Goal: Find specific page/section: Find specific page/section

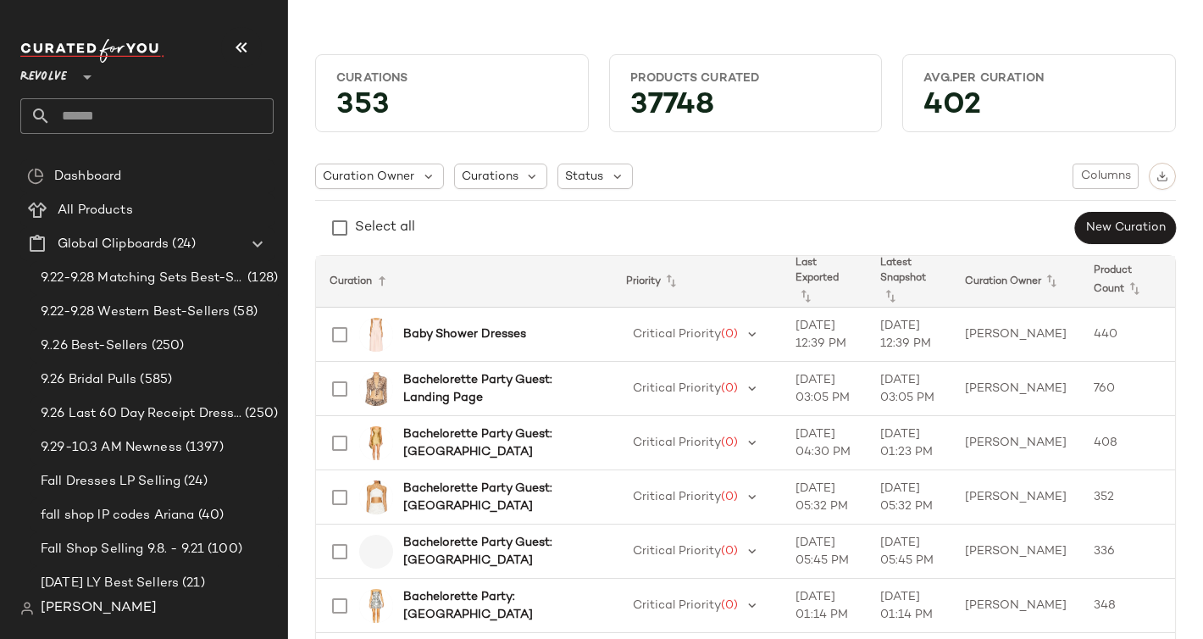
click at [51, 80] on span "Revolve" at bounding box center [43, 73] width 47 height 31
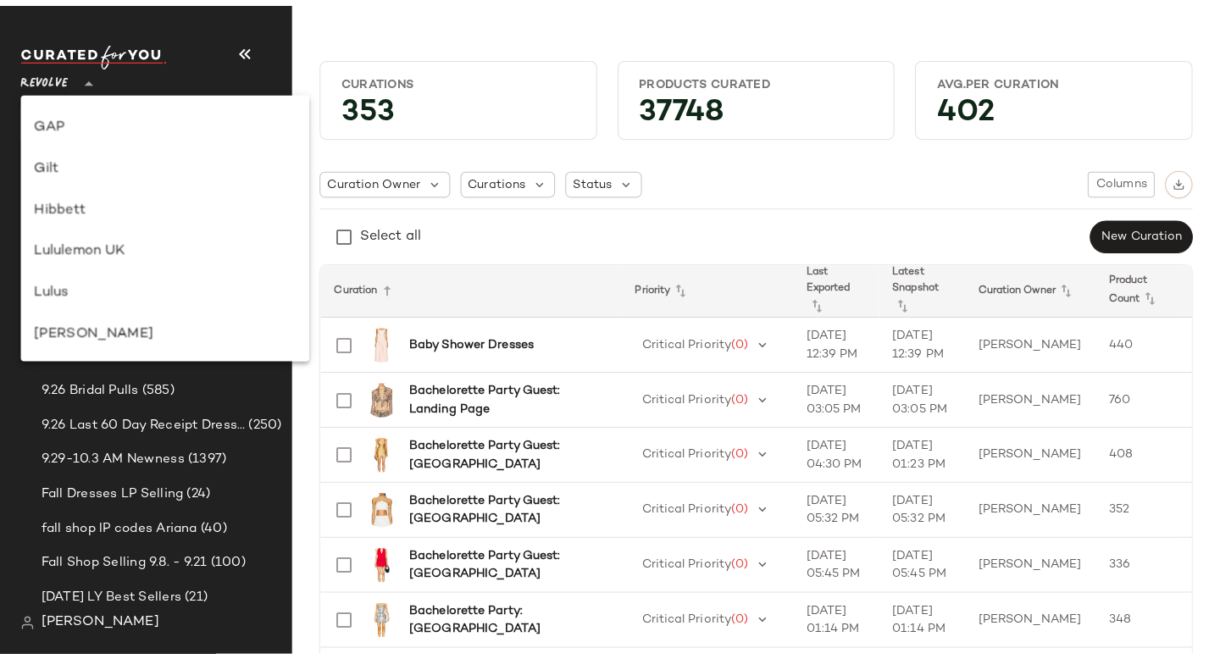
scroll to position [418, 0]
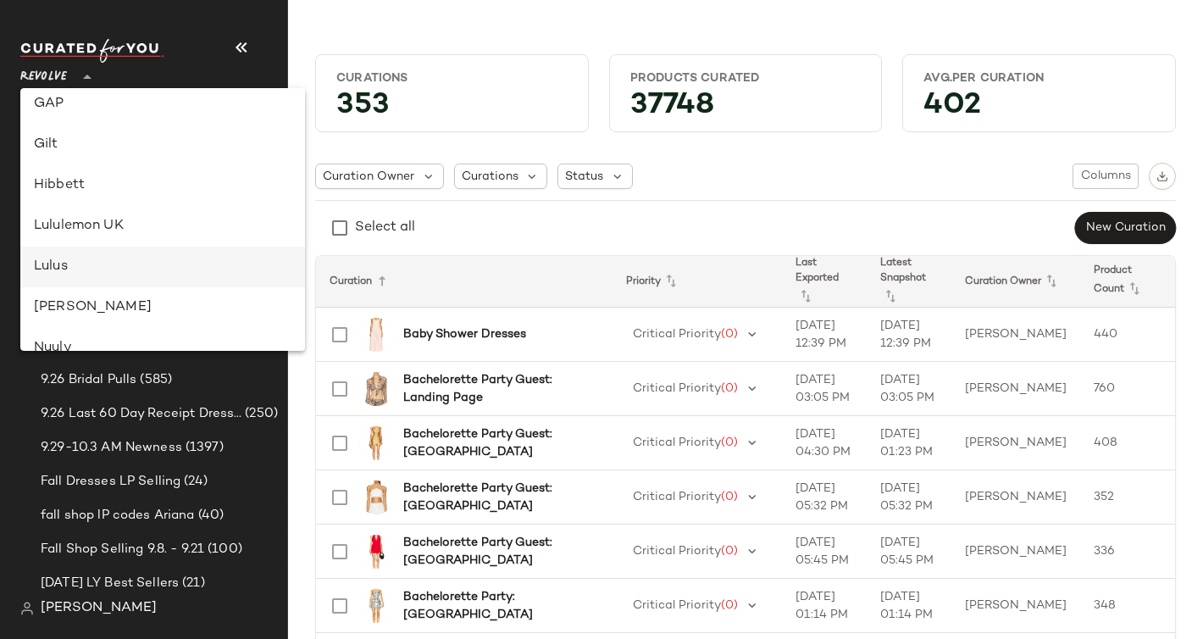
click at [91, 274] on div "Lulus" at bounding box center [163, 267] width 258 height 20
type input "**"
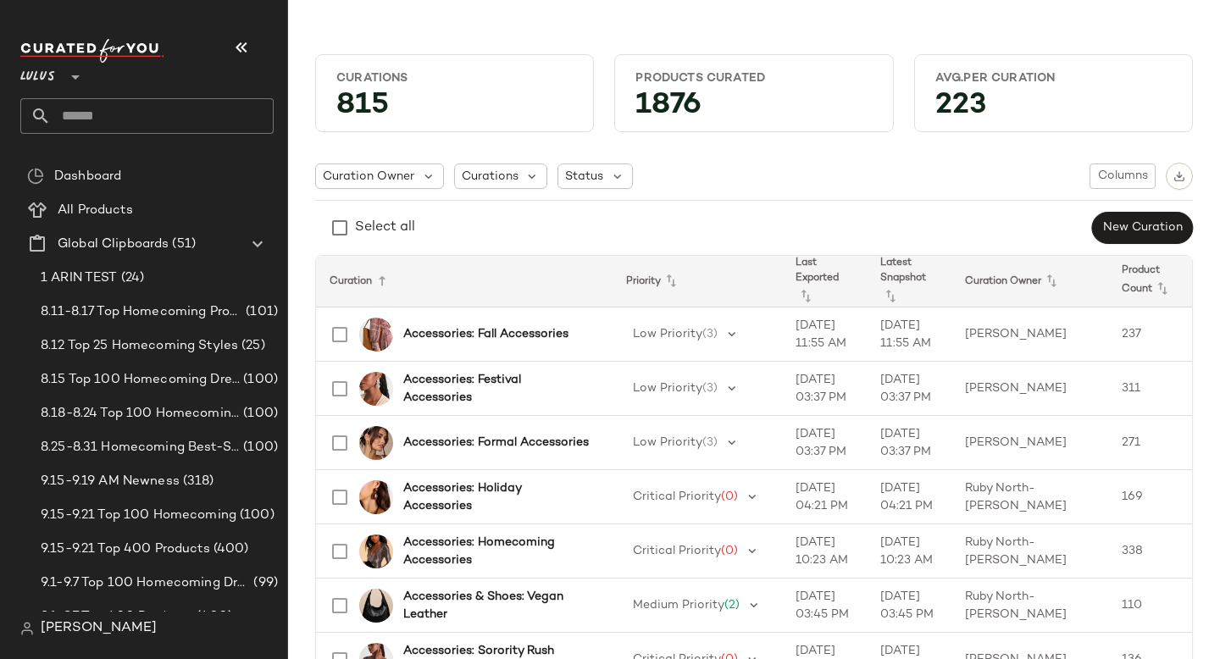
click at [100, 124] on input "text" at bounding box center [162, 116] width 223 height 36
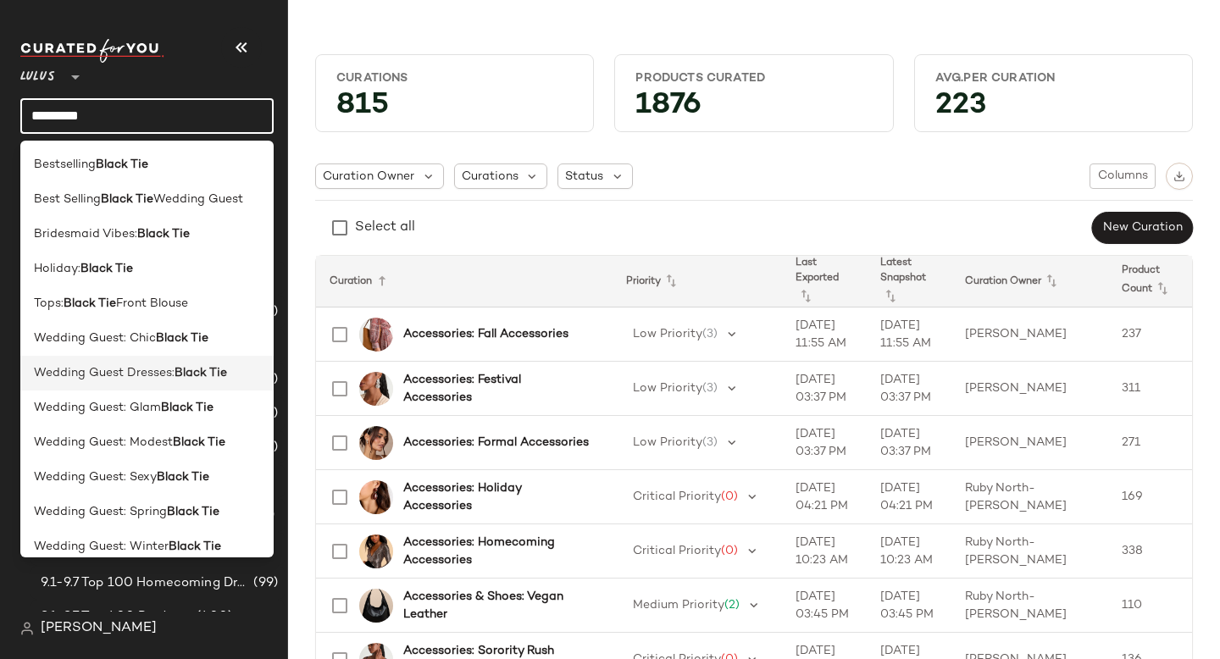
scroll to position [14, 0]
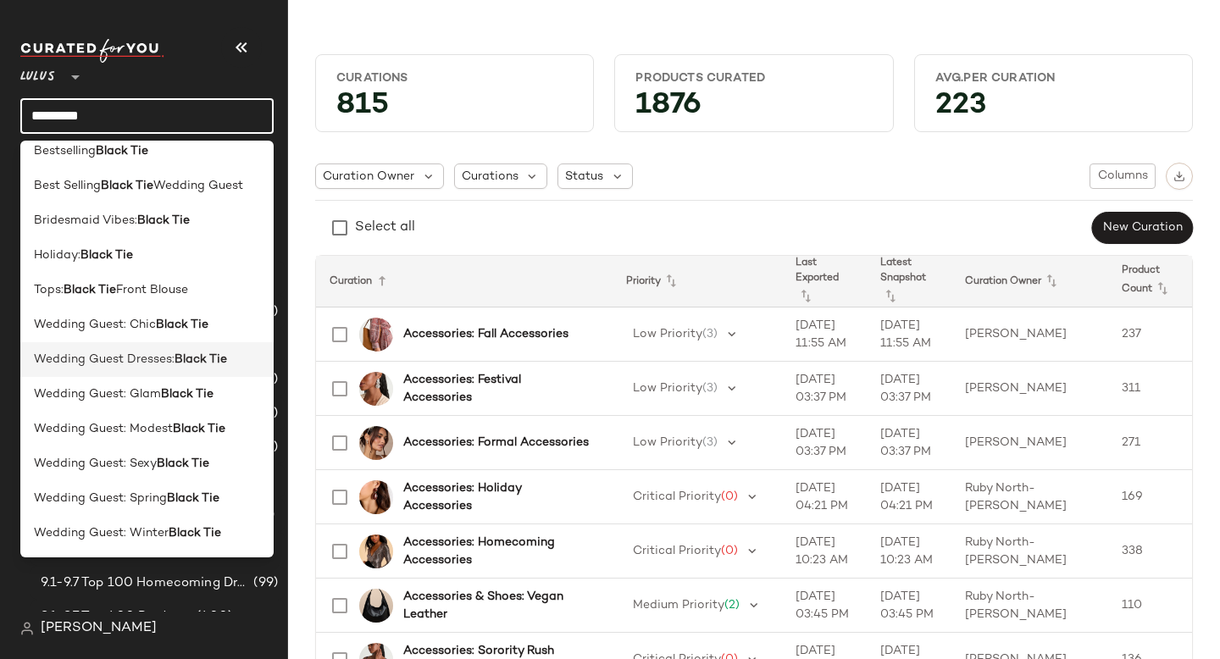
type input "*********"
click at [106, 366] on span "Wedding Guest Dresses:" at bounding box center [104, 360] width 141 height 18
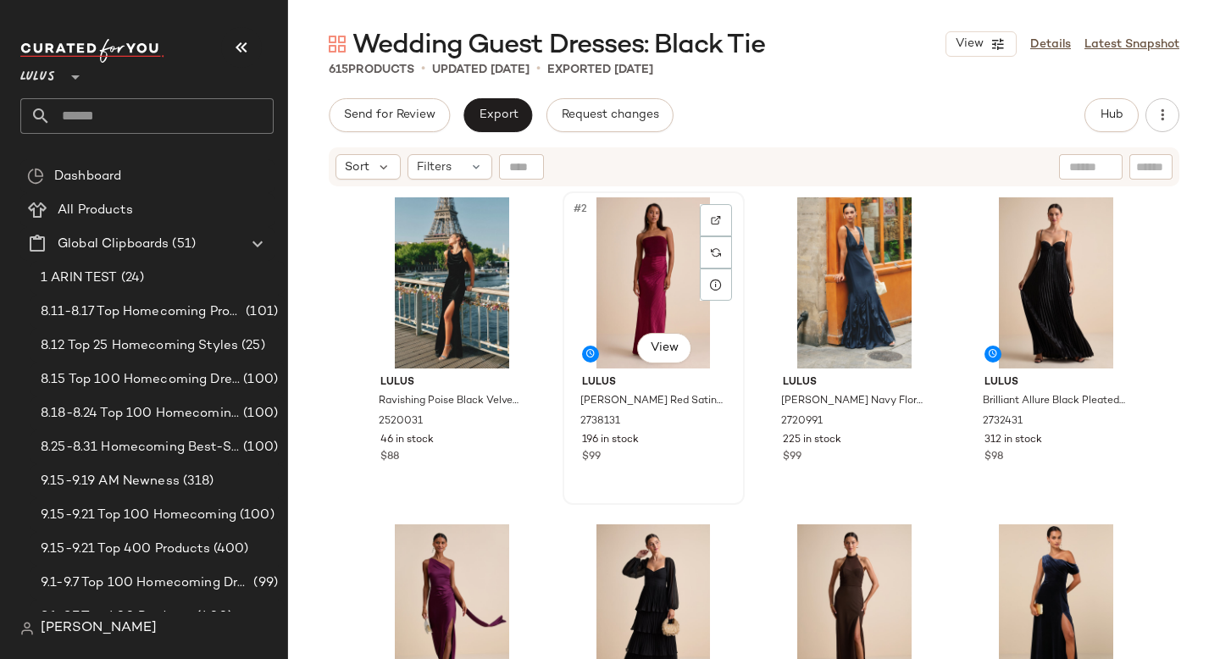
click at [614, 253] on div "#2 View" at bounding box center [654, 282] width 170 height 171
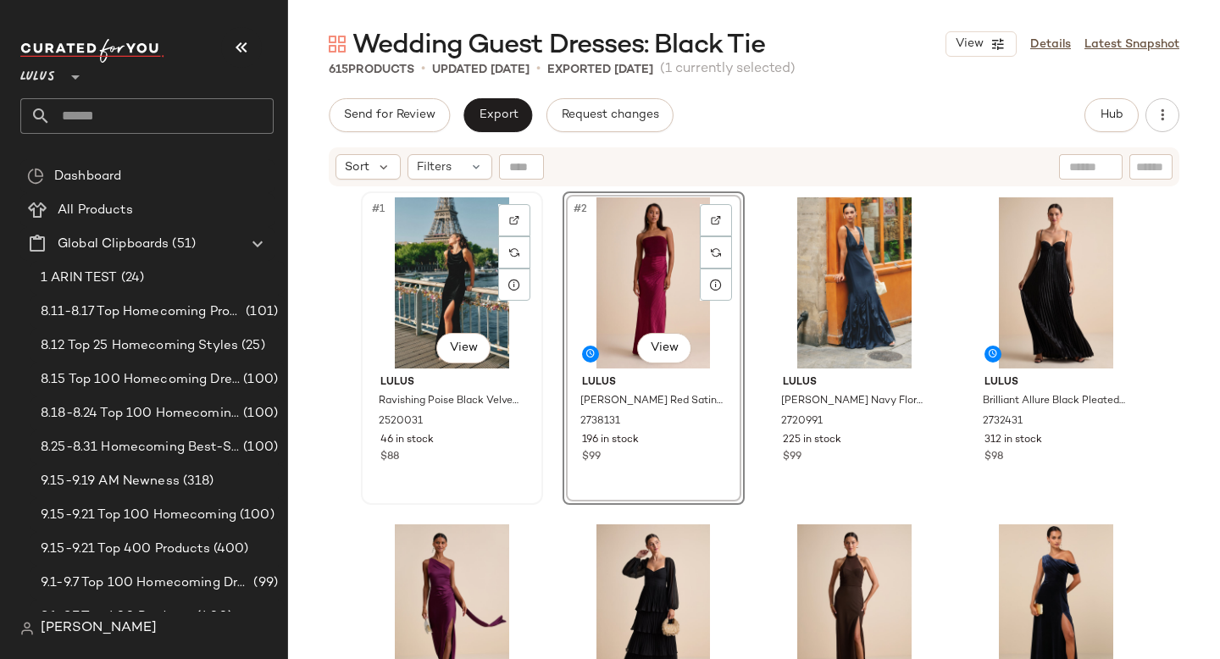
click at [472, 275] on div "#1 View" at bounding box center [452, 282] width 170 height 171
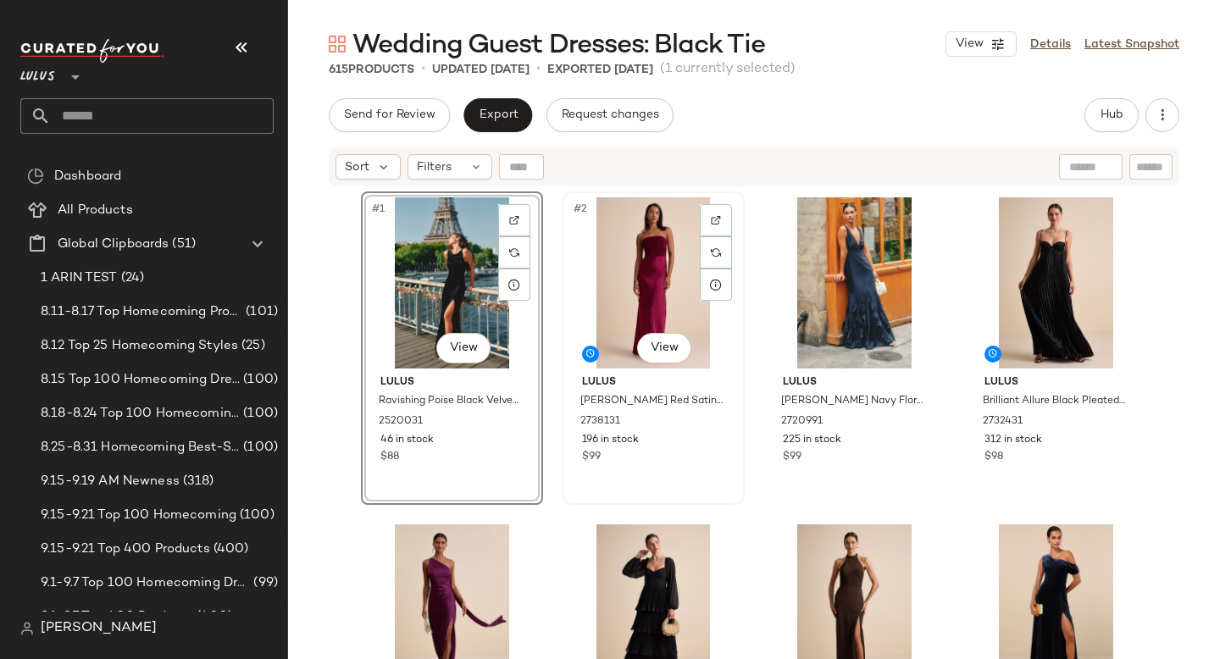
click at [647, 236] on div "#2 View" at bounding box center [654, 282] width 170 height 171
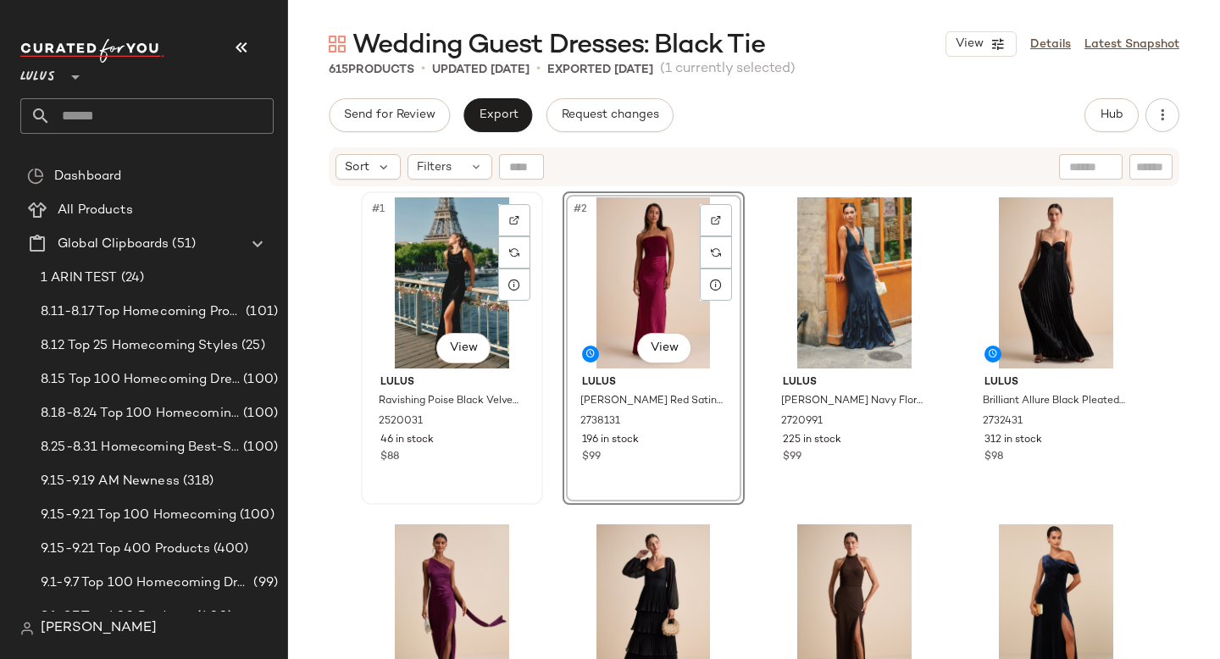
click at [403, 292] on div "#1 View" at bounding box center [452, 282] width 170 height 171
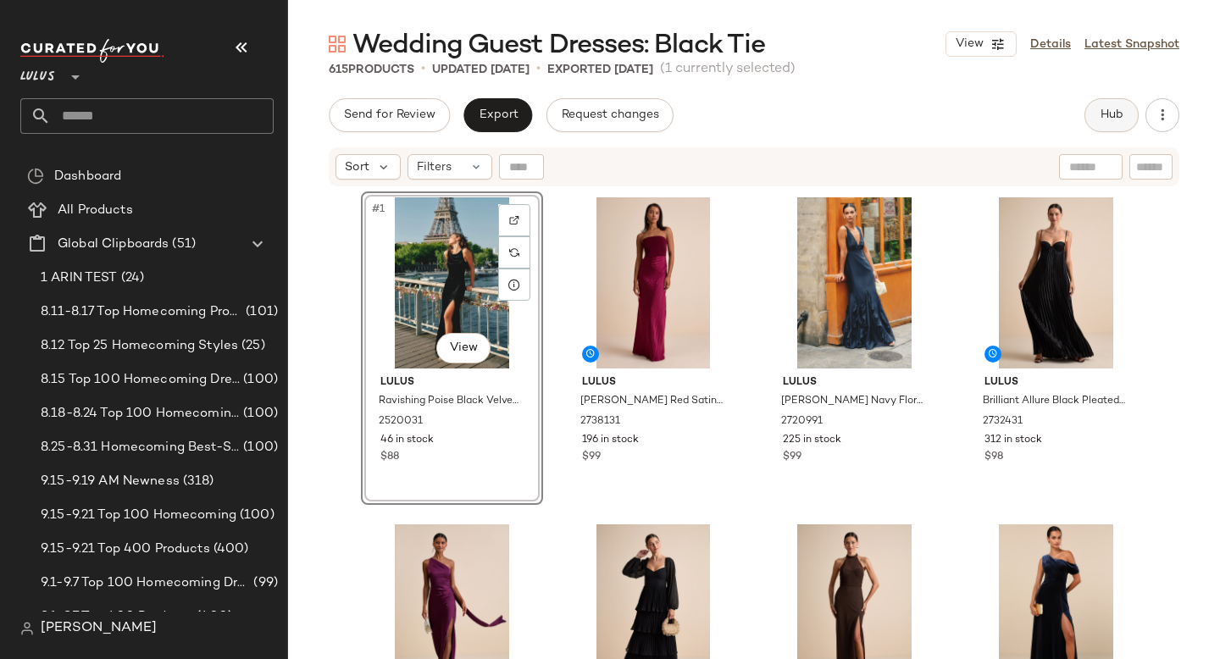
click at [1103, 104] on button "Hub" at bounding box center [1112, 115] width 54 height 34
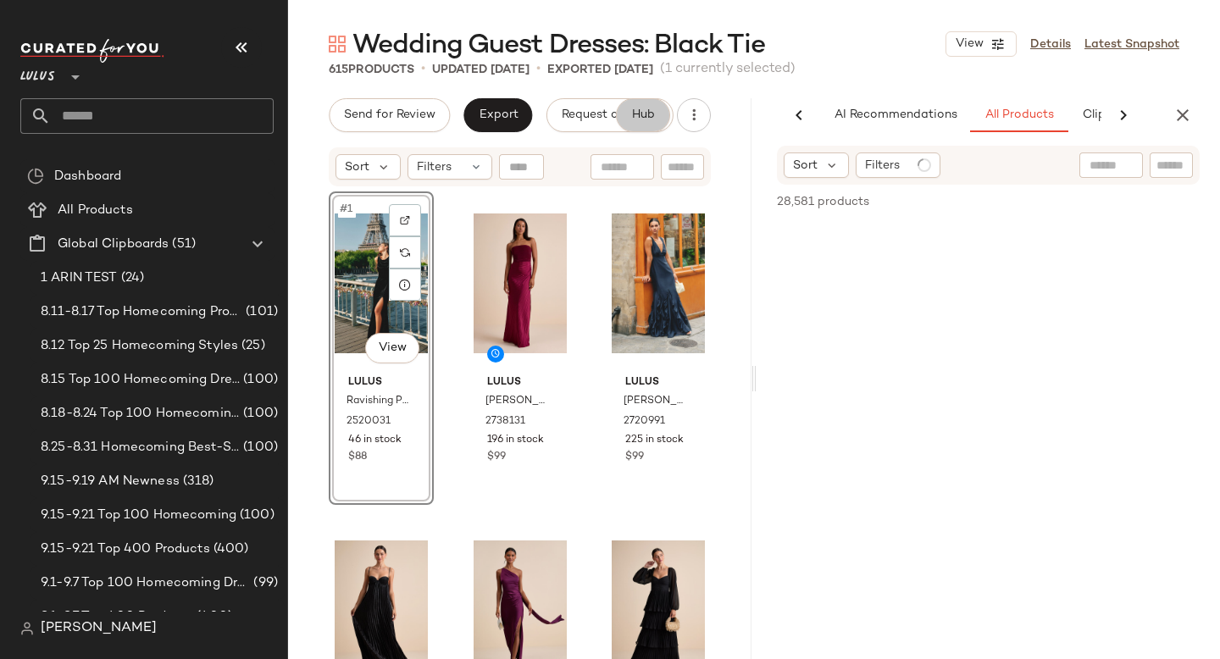
scroll to position [0, 101]
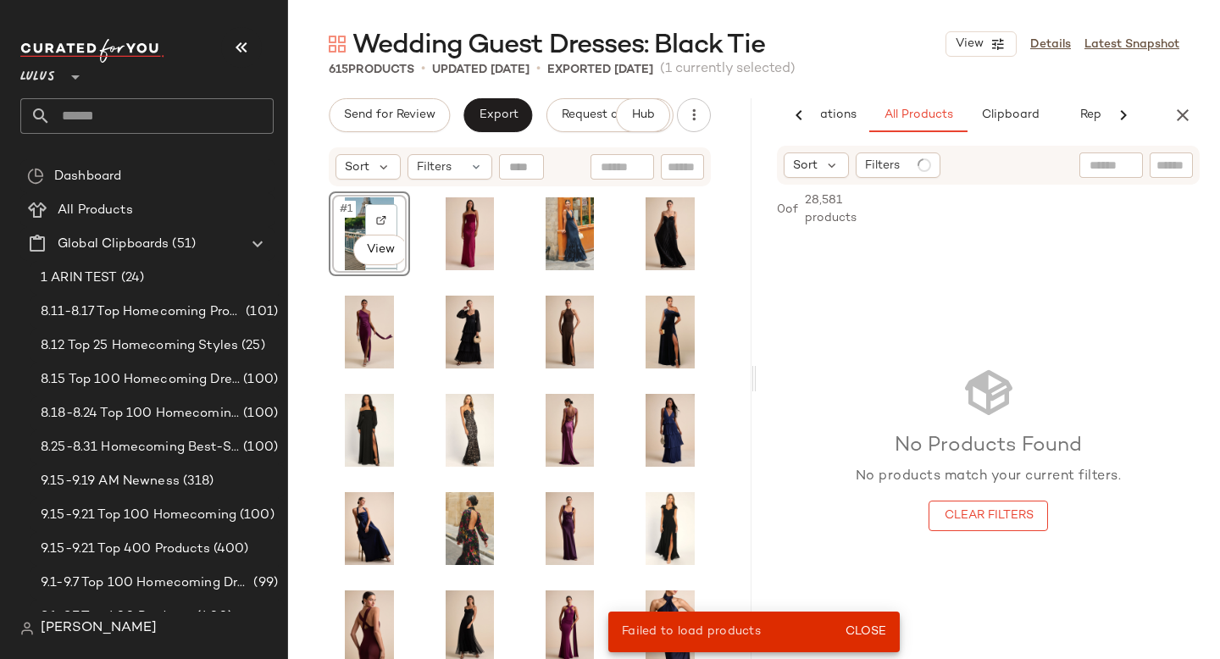
click at [200, 75] on div "Lulus **" at bounding box center [146, 67] width 253 height 42
click at [231, 50] on icon "button" at bounding box center [241, 47] width 20 height 20
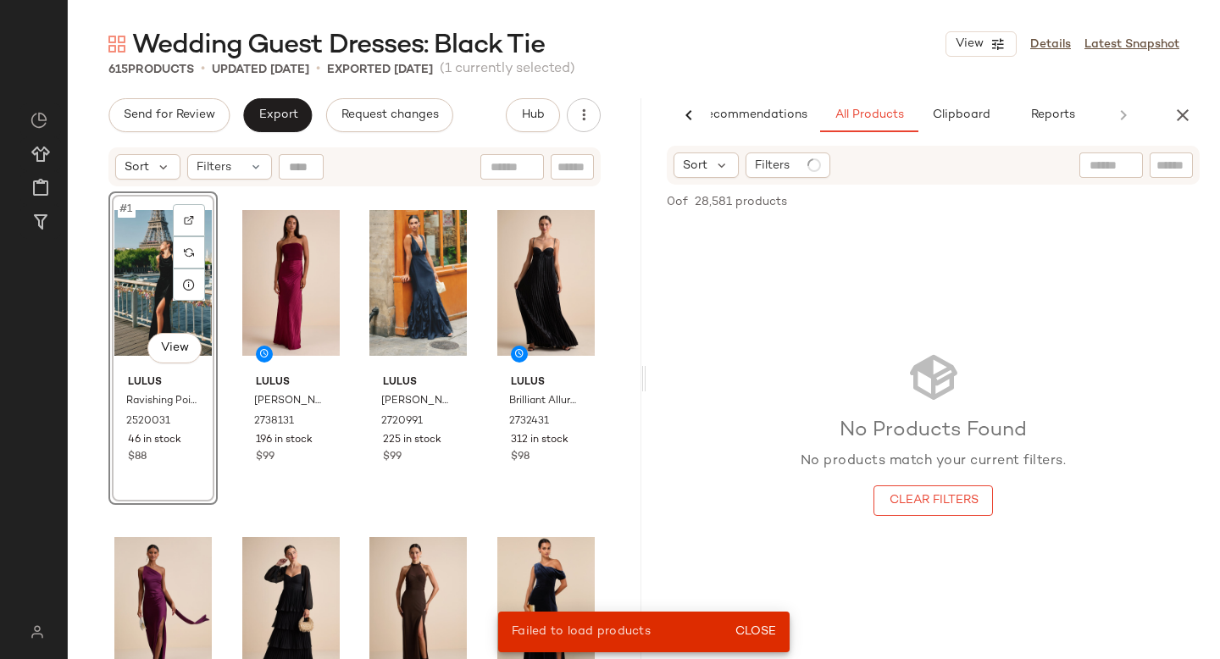
scroll to position [0, 40]
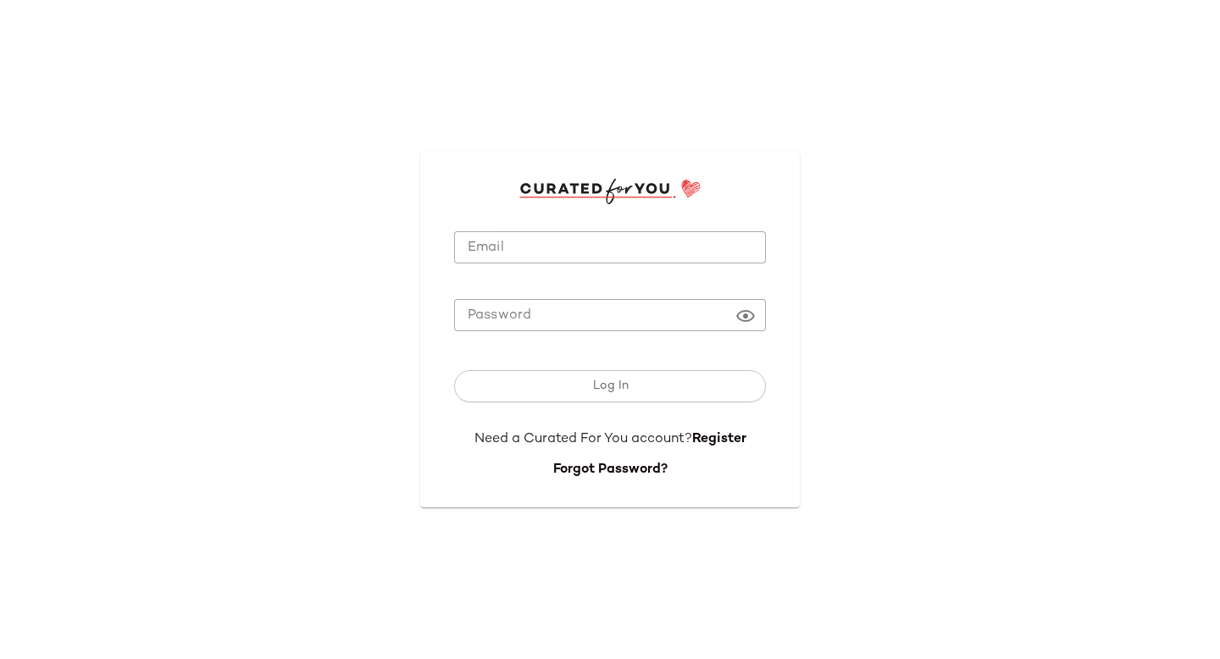
type input "**********"
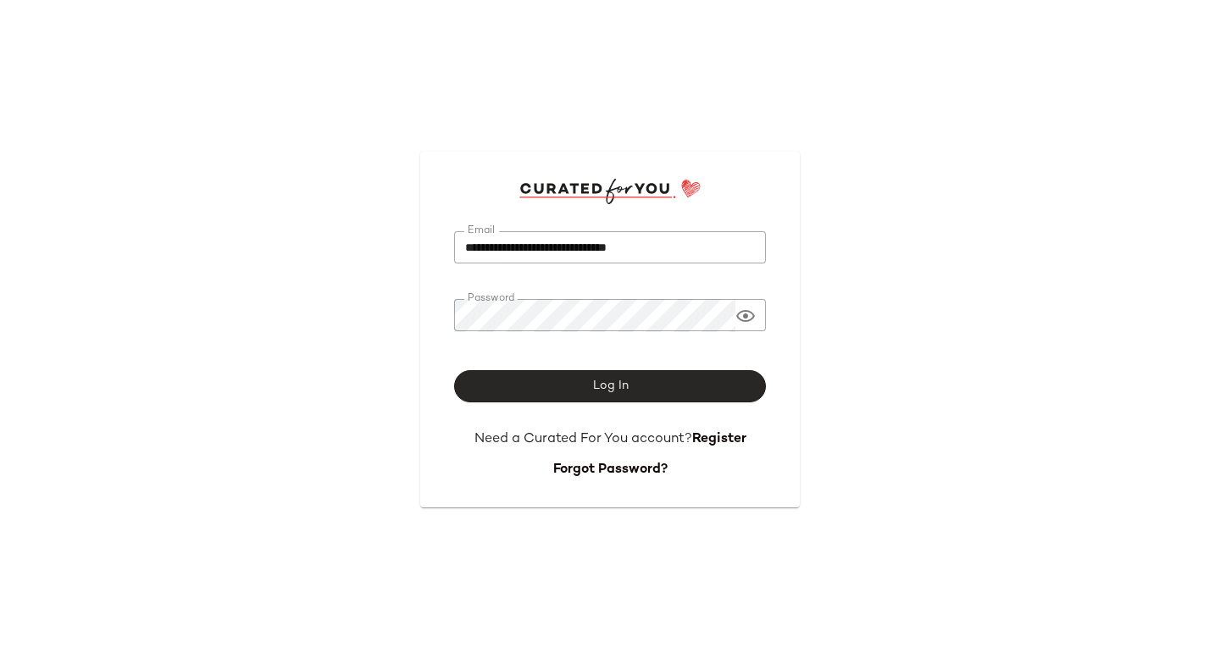
click at [575, 379] on button "Log In" at bounding box center [610, 386] width 312 height 32
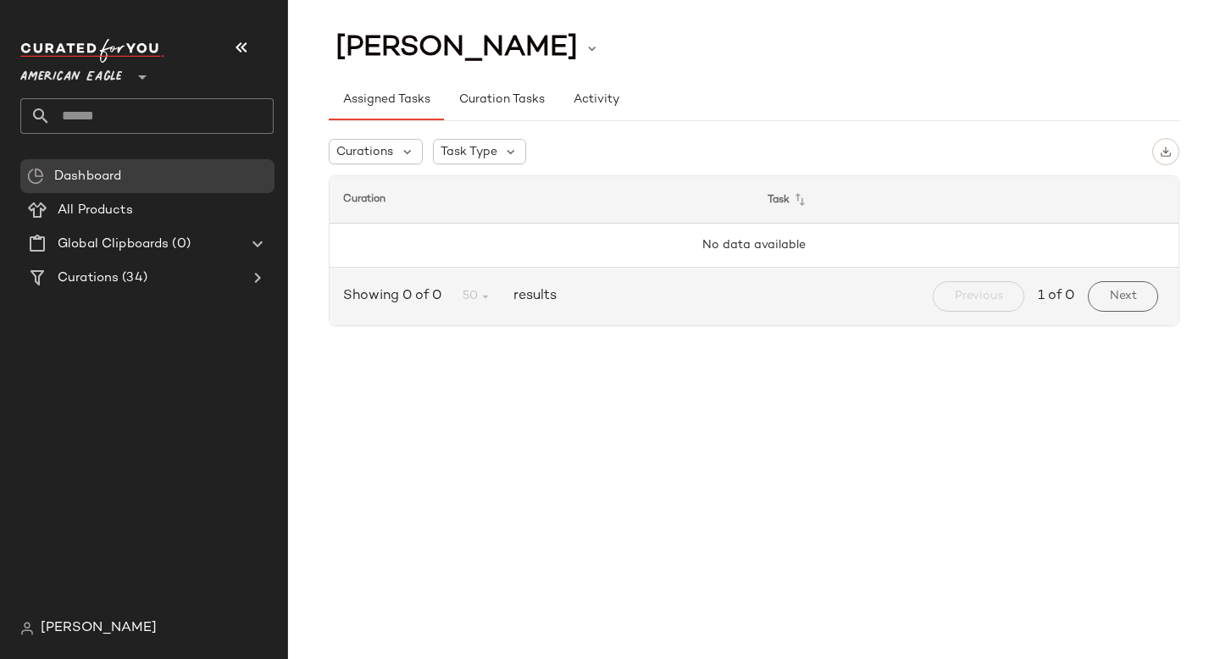
click at [64, 69] on span "American Eagle" at bounding box center [71, 73] width 102 height 31
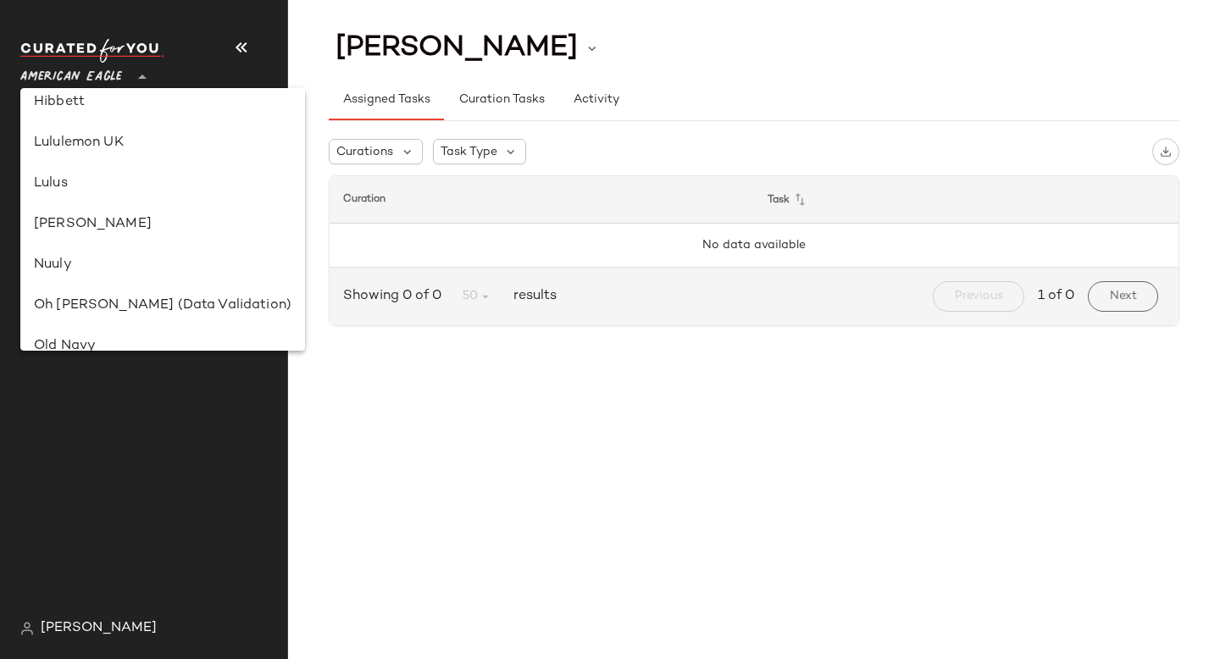
scroll to position [504, 0]
click at [85, 163] on div "Lulus" at bounding box center [162, 180] width 285 height 41
type input "**"
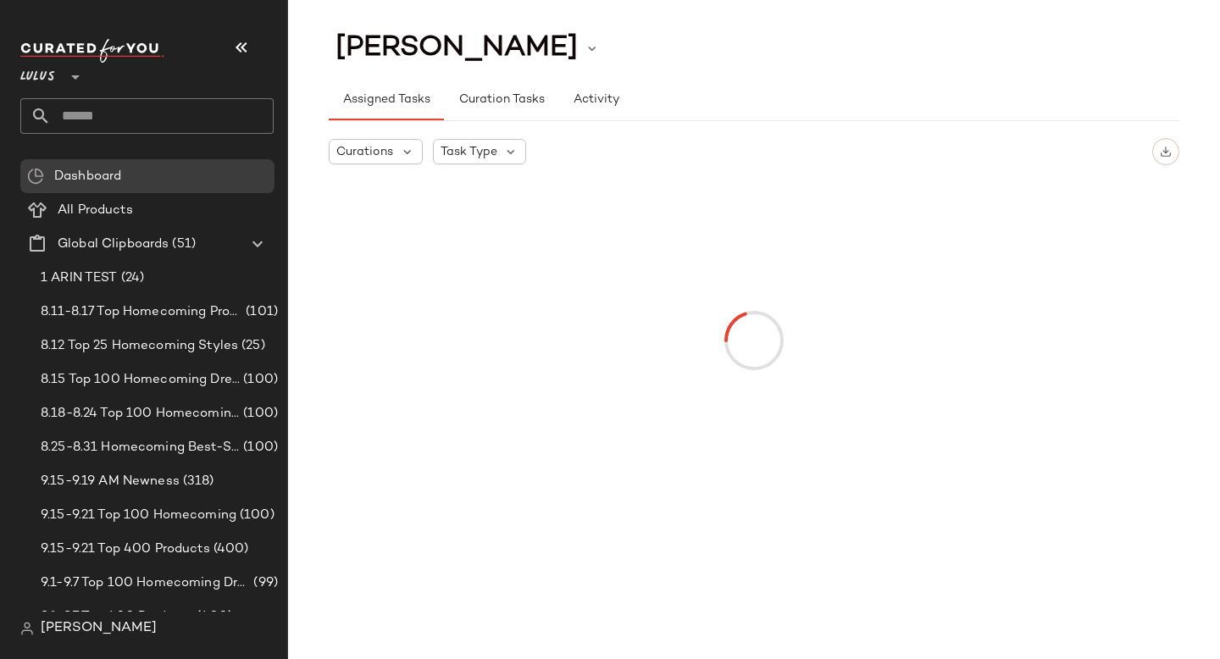
click at [142, 119] on input "text" at bounding box center [162, 116] width 223 height 36
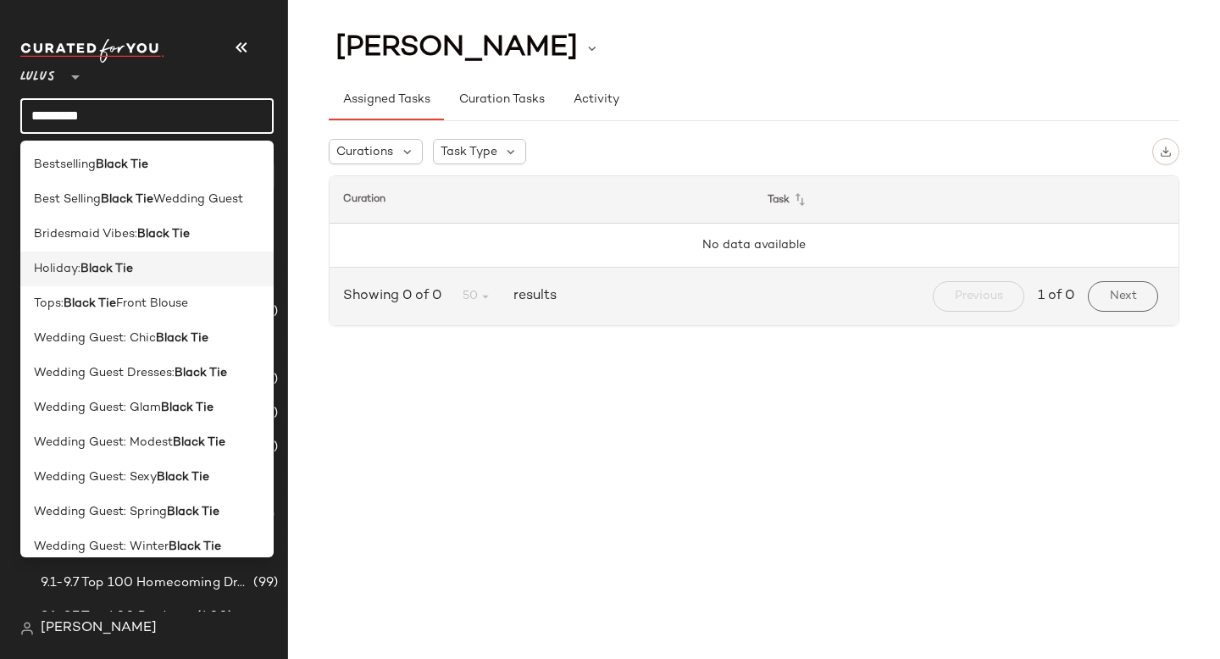
scroll to position [14, 0]
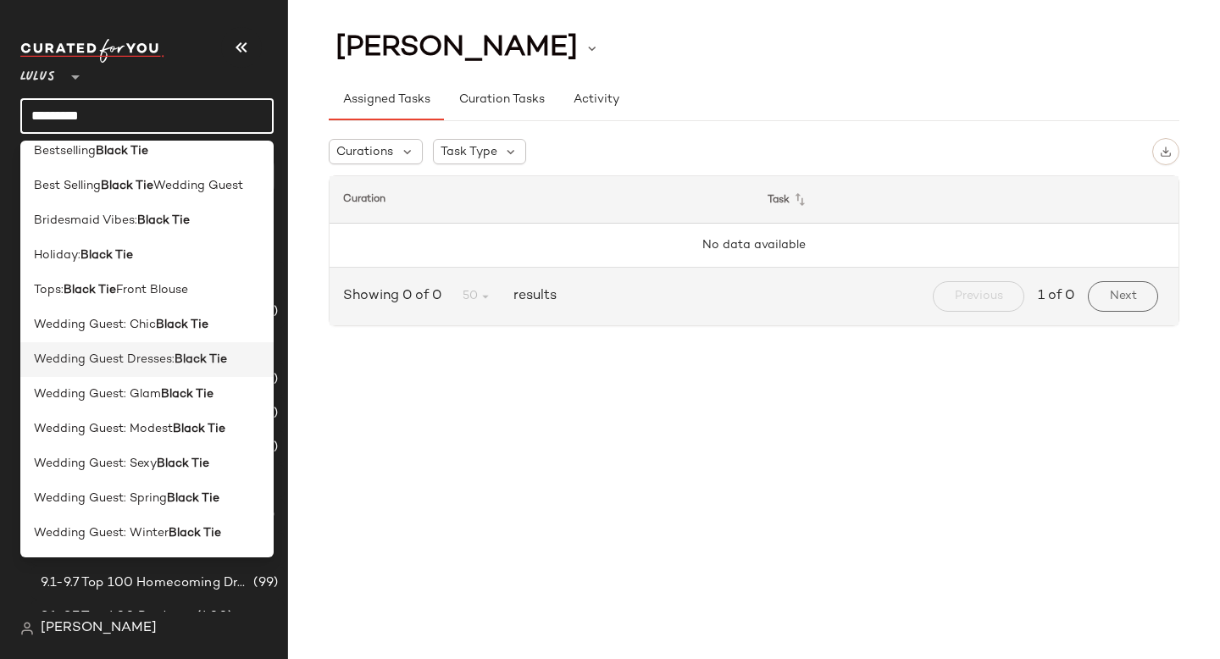
type input "*********"
click at [163, 354] on span "Wedding Guest Dresses:" at bounding box center [104, 360] width 141 height 18
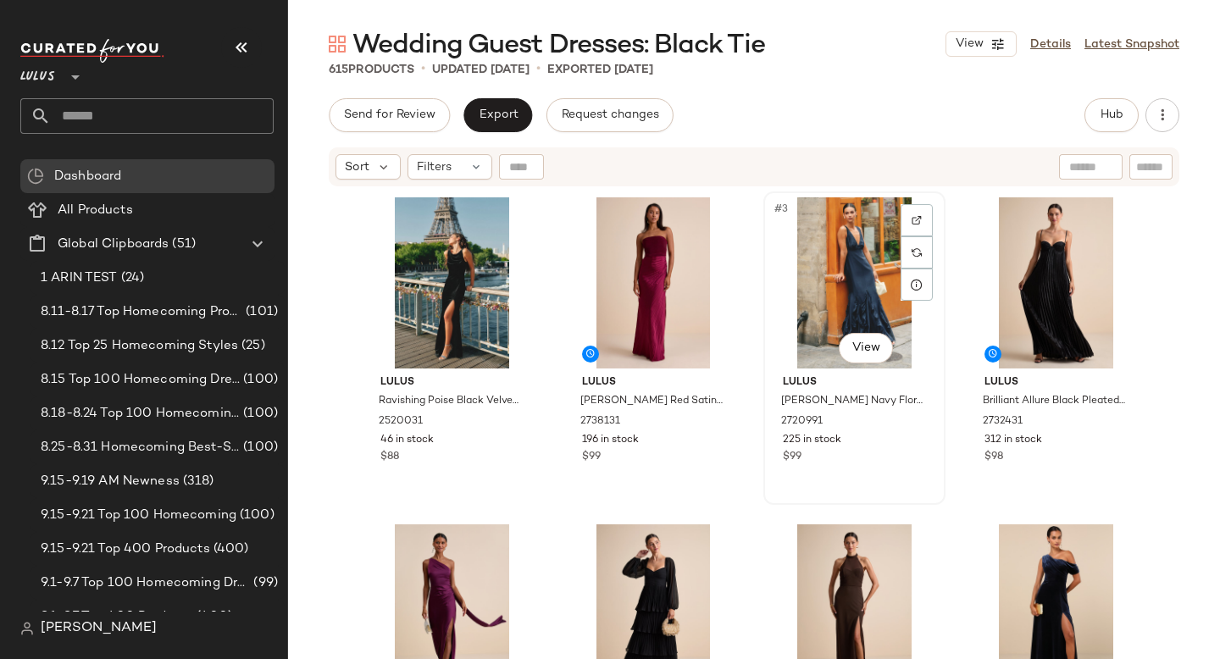
click at [855, 272] on div "#3 View" at bounding box center [855, 282] width 170 height 171
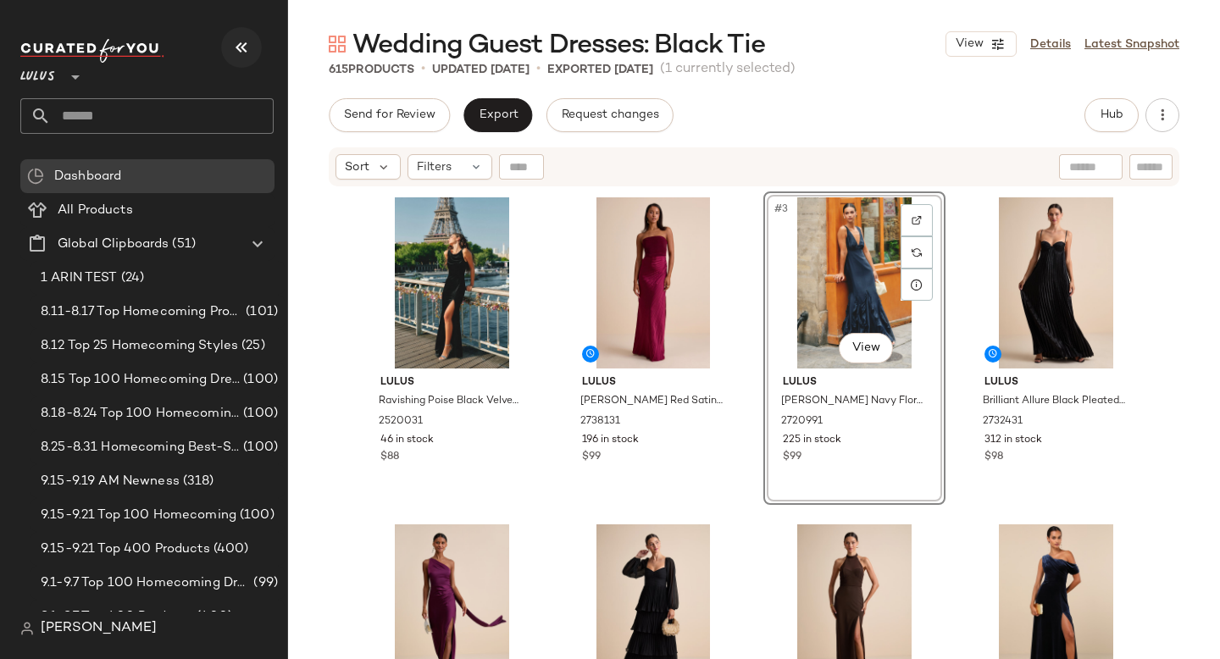
click at [236, 48] on icon "button" at bounding box center [241, 47] width 20 height 20
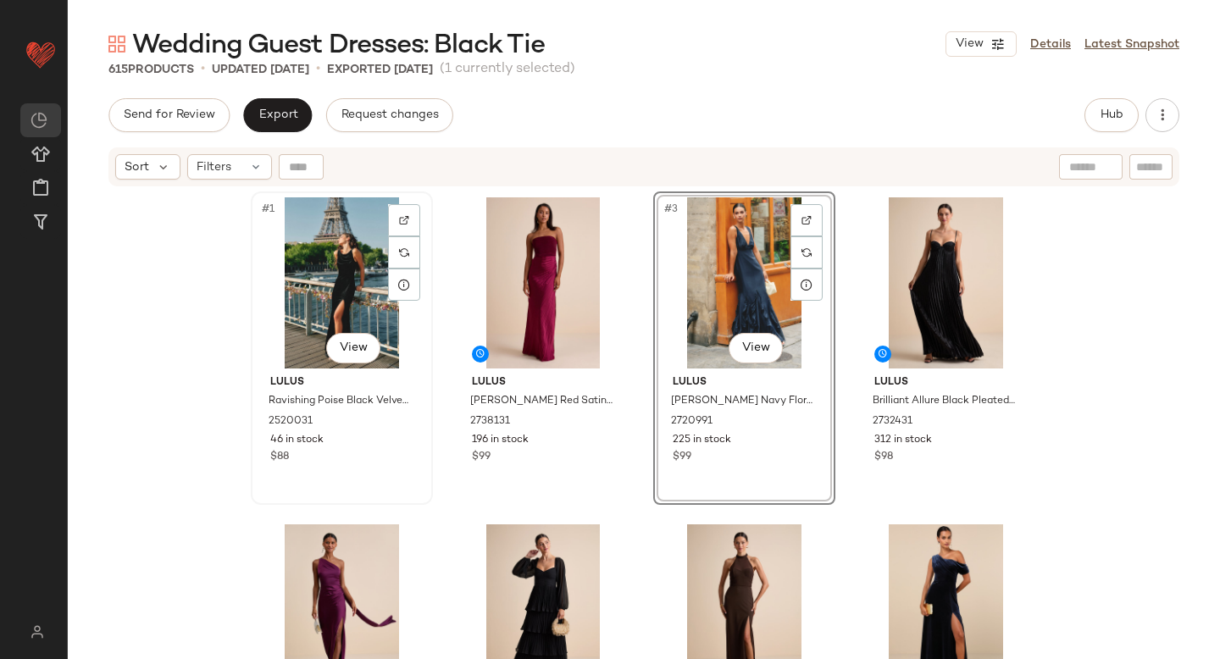
click at [353, 268] on div "#1 View" at bounding box center [342, 282] width 170 height 171
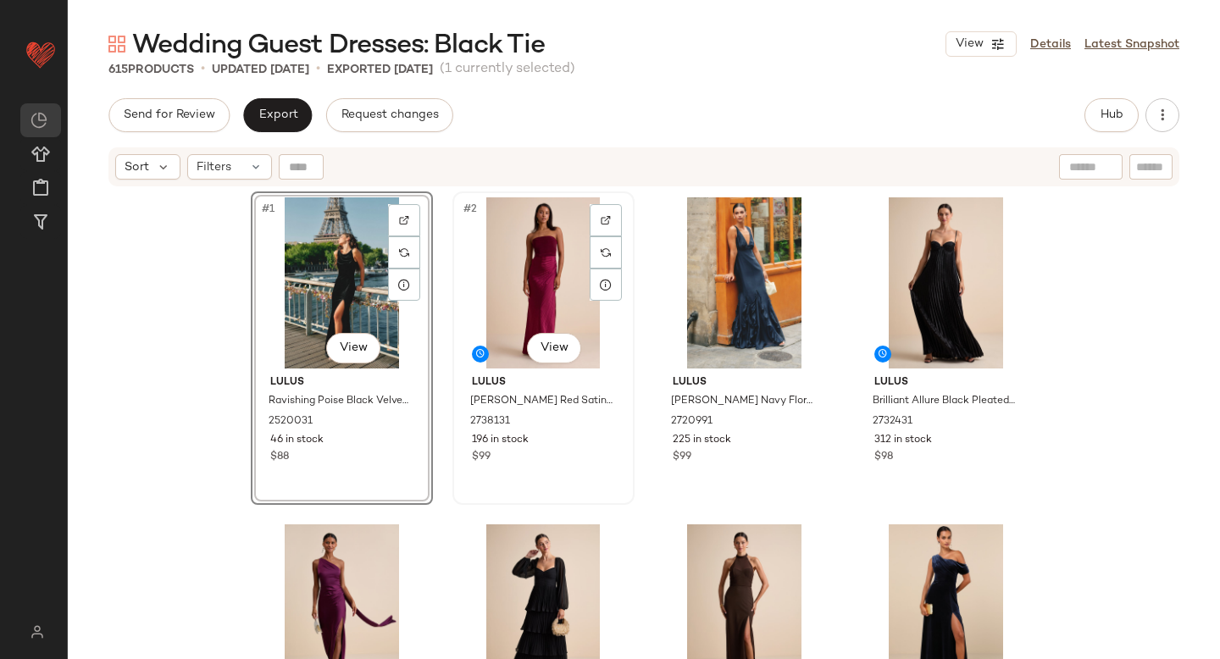
click at [531, 267] on div "#2 View" at bounding box center [543, 282] width 170 height 171
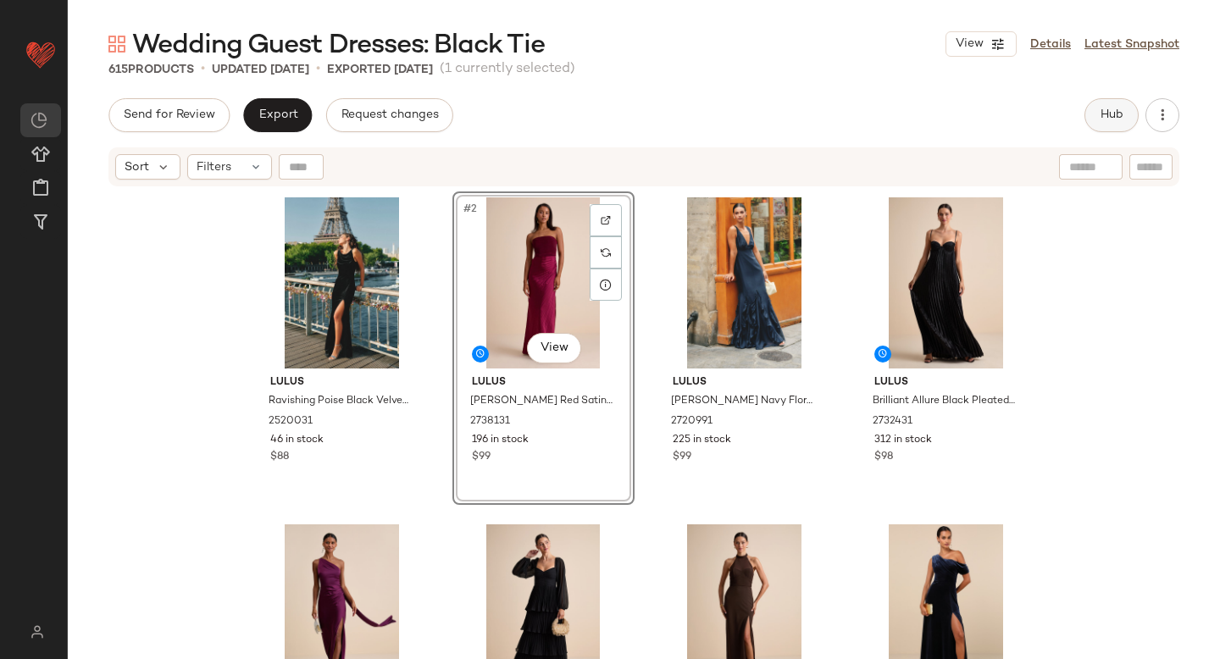
click at [1100, 110] on span "Hub" at bounding box center [1112, 115] width 24 height 14
